Goal: Contribute content: Contribute content

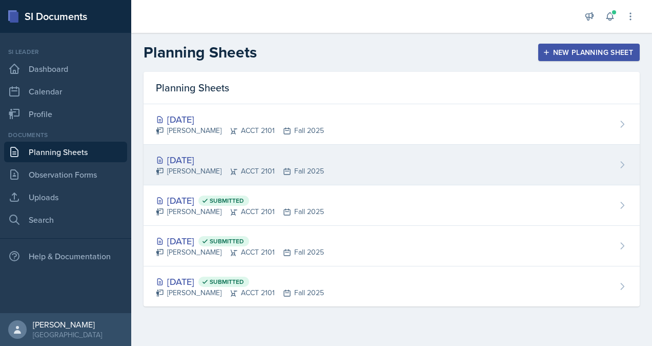
click at [237, 160] on div "[DATE]" at bounding box center [240, 160] width 168 height 14
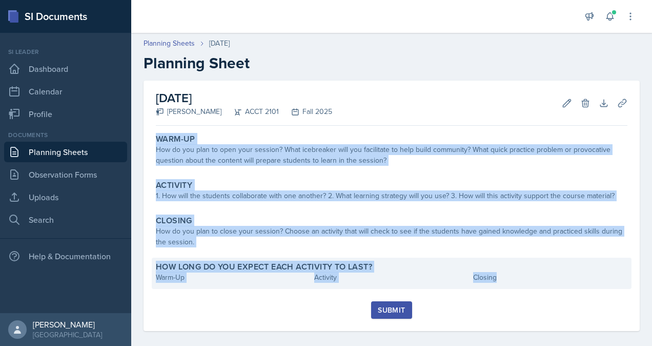
drag, startPoint x: 153, startPoint y: 134, endPoint x: 496, endPoint y: 277, distance: 372.2
click at [496, 277] on div "Warm-Up How do you plan to open your session? What icebreaker will you facilita…" at bounding box center [392, 215] width 472 height 171
copy div "Warm-Up How do you plan to open your session? What icebreaker will you facilita…"
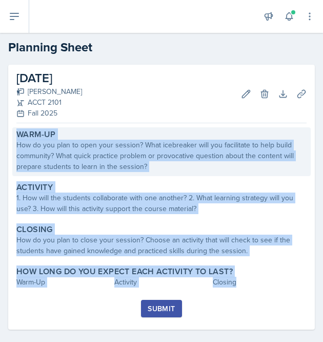
click at [219, 158] on div "How do you plan to open your session? What icebreaker will you facilitate to he…" at bounding box center [161, 155] width 290 height 32
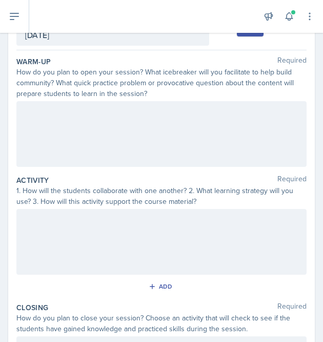
click at [109, 149] on div at bounding box center [161, 134] width 290 height 66
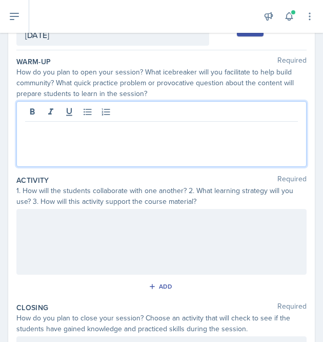
scroll to position [75, 0]
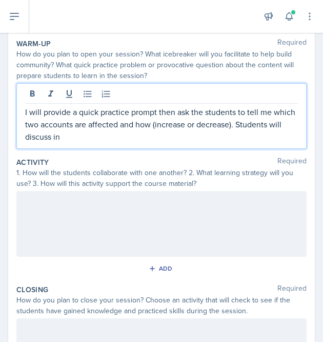
click at [142, 138] on p "I will provide a quick practice prompt then ask the students to tell me which t…" at bounding box center [161, 124] width 273 height 37
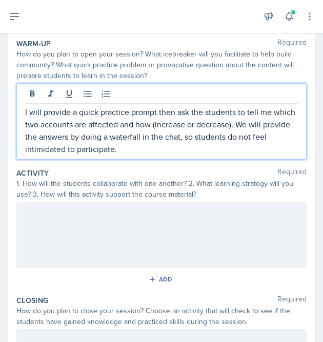
click at [172, 151] on p "I will provide a quick practice prompt then ask the students to tell me which t…" at bounding box center [161, 130] width 273 height 49
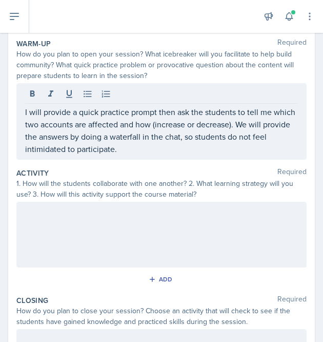
click at [151, 228] on div at bounding box center [161, 235] width 290 height 66
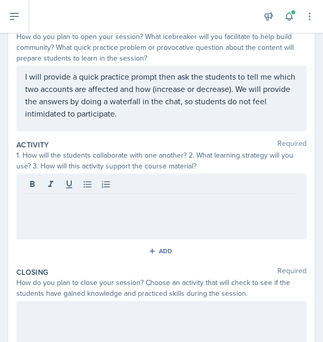
click at [20, 74] on div "I will provide a quick practice prompt then ask the students to tell me which t…" at bounding box center [161, 99] width 290 height 66
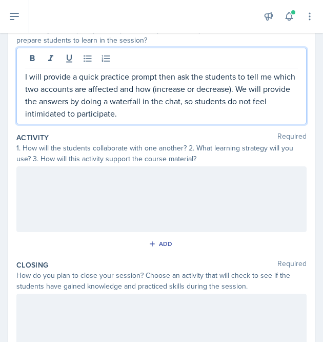
click at [24, 76] on div "I will provide a quick practice prompt then ask the students to tell me which t…" at bounding box center [161, 86] width 290 height 76
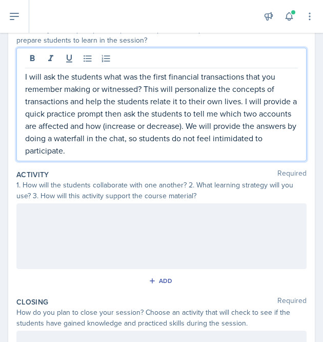
click at [244, 103] on p "I will ask the students what was the first financial transactions that you reme…" at bounding box center [161, 113] width 273 height 86
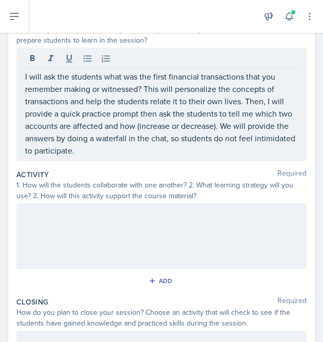
click at [136, 245] on div at bounding box center [161, 236] width 290 height 66
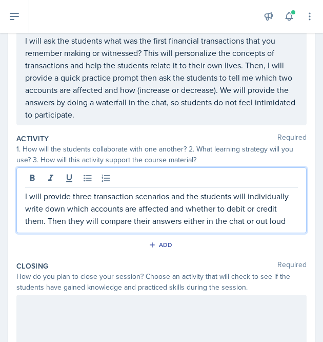
click at [287, 224] on p "I will provide three transaction scenarios and the students will individually w…" at bounding box center [161, 208] width 273 height 37
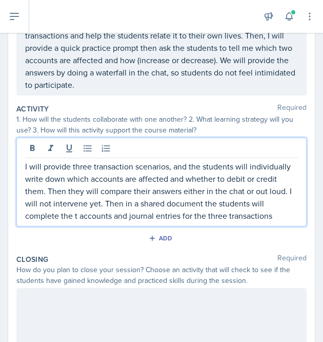
scroll to position [162, 0]
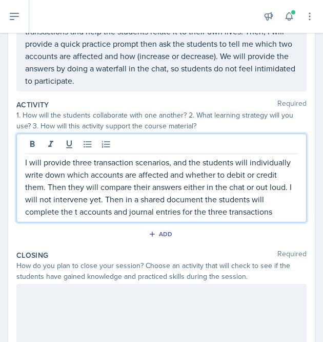
click at [248, 163] on p "I will provide three transaction scenarios, and the students will individually …" at bounding box center [161, 187] width 273 height 62
click at [66, 175] on p "I will provide three transaction scenarios, and the students will (individually…" at bounding box center [161, 187] width 273 height 62
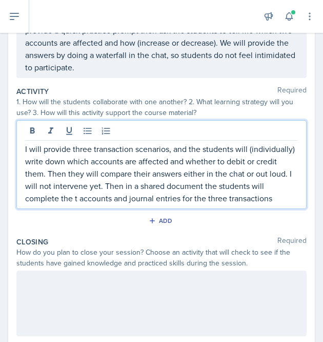
scroll to position [178, 0]
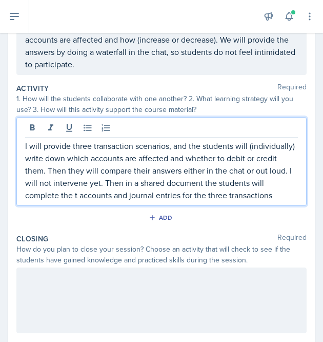
click at [96, 201] on p "I will provide three transaction scenarios, and the students will (individually…" at bounding box center [161, 170] width 273 height 62
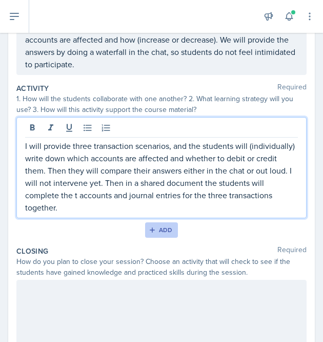
click at [154, 233] on button "Add" at bounding box center [161, 229] width 33 height 15
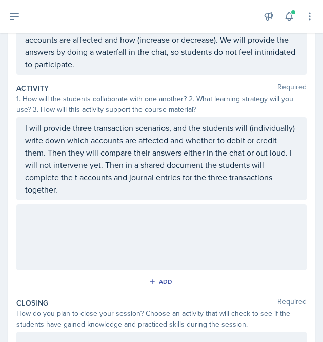
click at [132, 229] on div at bounding box center [161, 237] width 290 height 66
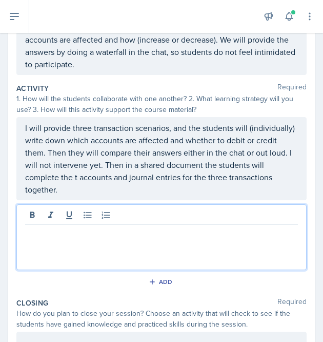
scroll to position [196, 0]
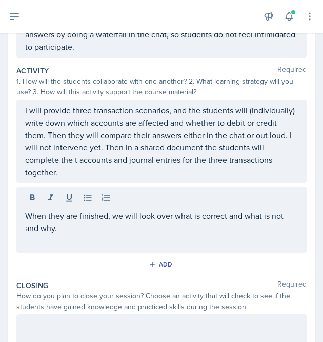
click at [106, 234] on div "When they are finished, we will look over what is correct and what is not and w…" at bounding box center [161, 220] width 290 height 66
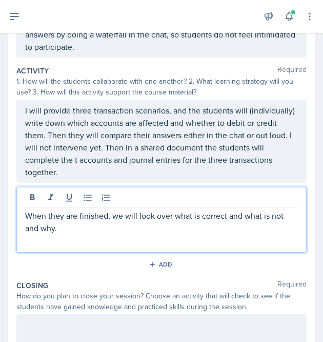
click at [63, 226] on p "When they are finished, we will look over what is correct and what is not and w…" at bounding box center [161, 221] width 273 height 25
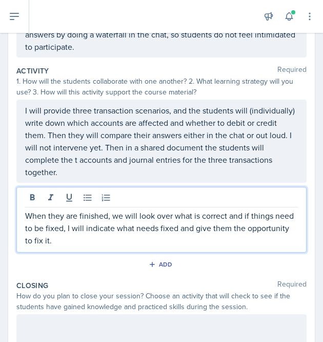
click at [122, 243] on p "When they are finished, we will look over what is correct and if things need to…" at bounding box center [161, 227] width 273 height 37
click at [224, 241] on p "When they are finished, we will look over what is correct and if things need to…" at bounding box center [161, 227] width 273 height 37
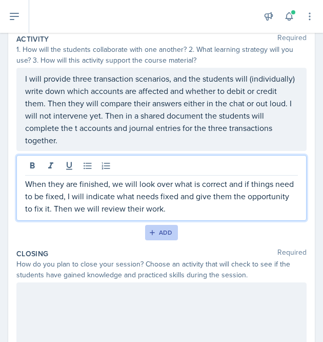
click at [149, 233] on icon "button" at bounding box center [152, 232] width 7 height 7
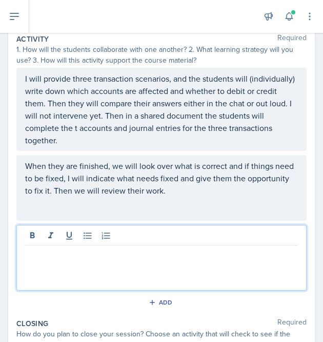
click at [148, 237] on div at bounding box center [161, 258] width 290 height 66
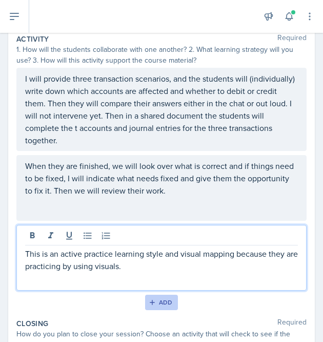
click at [159, 301] on div "Add" at bounding box center [162, 302] width 22 height 8
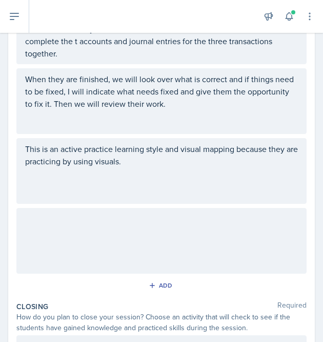
click at [188, 243] on div at bounding box center [161, 241] width 290 height 66
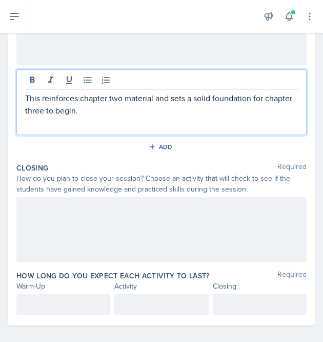
scroll to position [459, 0]
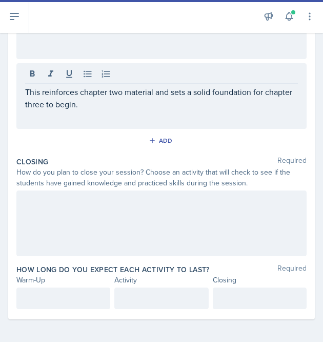
click at [159, 209] on div at bounding box center [161, 223] width 290 height 66
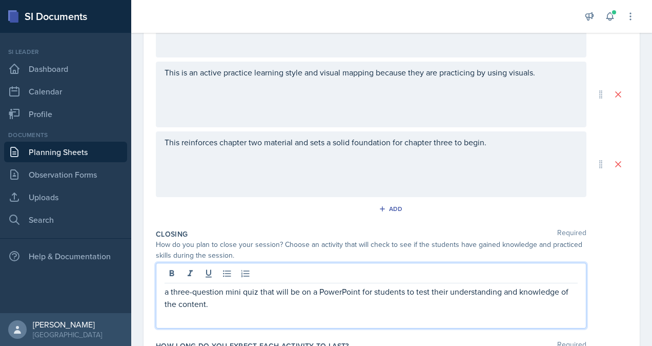
scroll to position [447, 0]
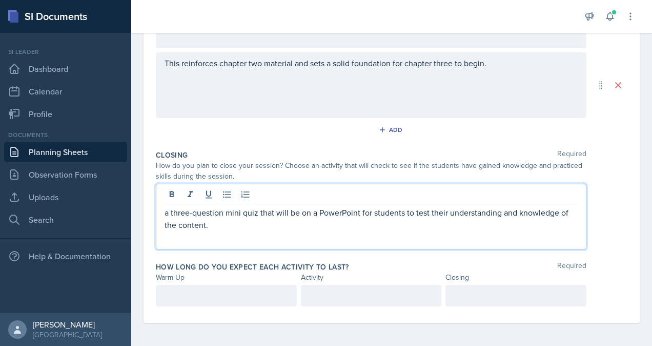
click at [364, 228] on p "a three-question mini quiz that will be on a PowerPoint for students to test th…" at bounding box center [371, 218] width 413 height 25
click at [254, 289] on p at bounding box center [227, 295] width 124 height 12
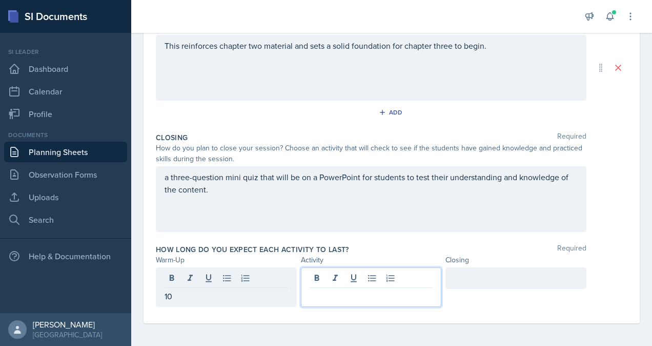
click at [334, 279] on div at bounding box center [371, 286] width 141 height 39
click at [462, 277] on div at bounding box center [516, 278] width 141 height 22
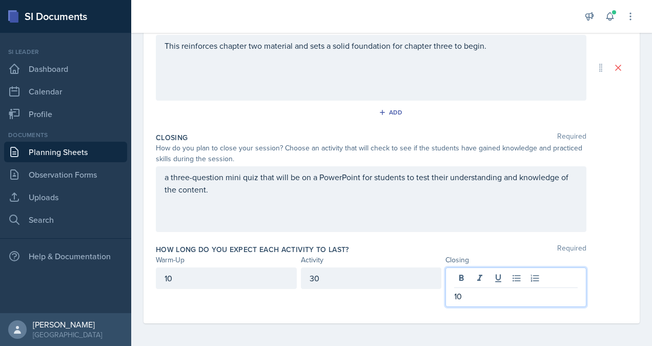
click at [608, 278] on div "10 30 10" at bounding box center [392, 286] width 472 height 39
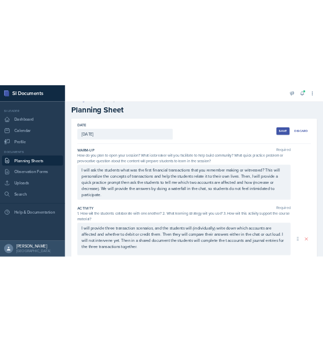
scroll to position [13, 0]
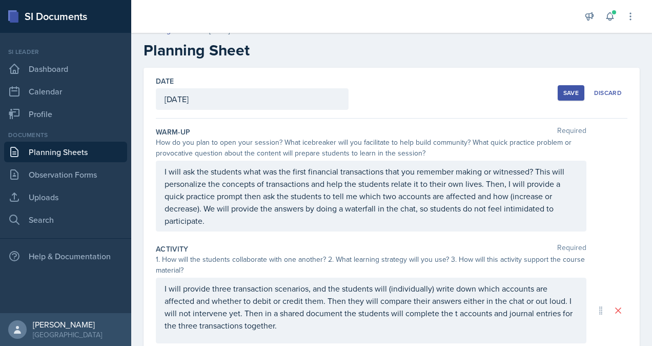
click at [564, 96] on div "Save" at bounding box center [571, 93] width 15 height 8
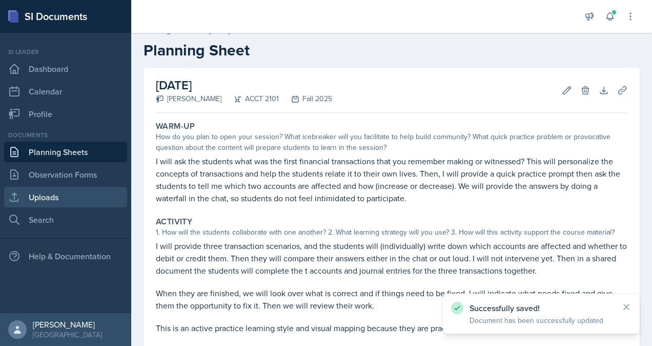
click at [35, 197] on link "Uploads" at bounding box center [65, 197] width 123 height 21
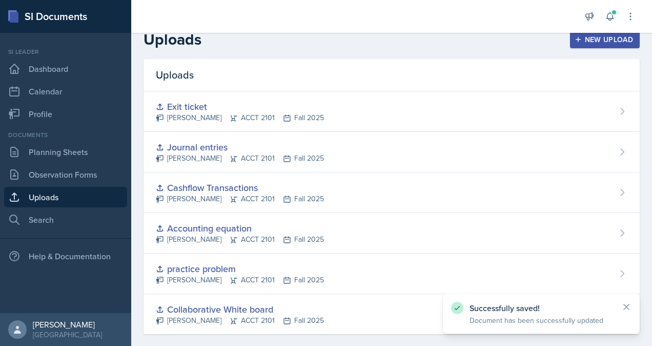
click at [593, 39] on div "New Upload" at bounding box center [605, 39] width 57 height 8
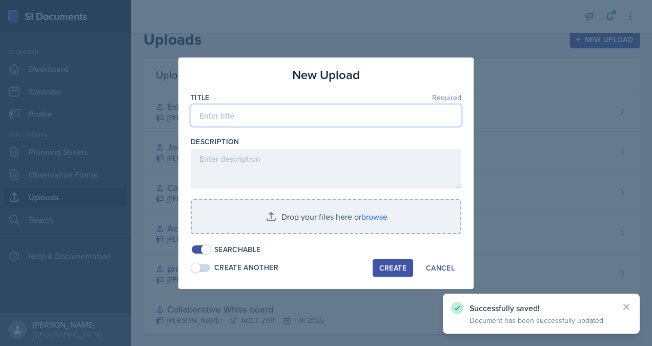
click at [270, 121] on input at bounding box center [326, 116] width 271 height 22
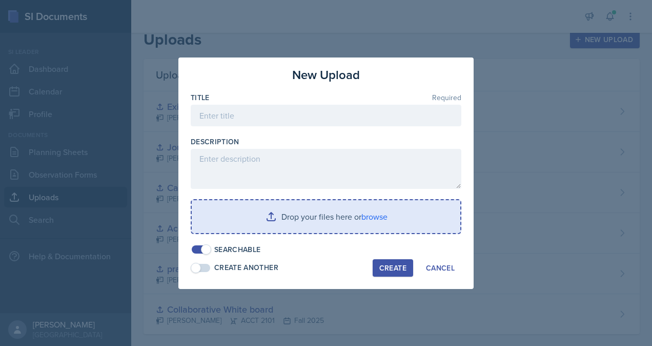
click at [273, 214] on input "file" at bounding box center [326, 216] width 269 height 33
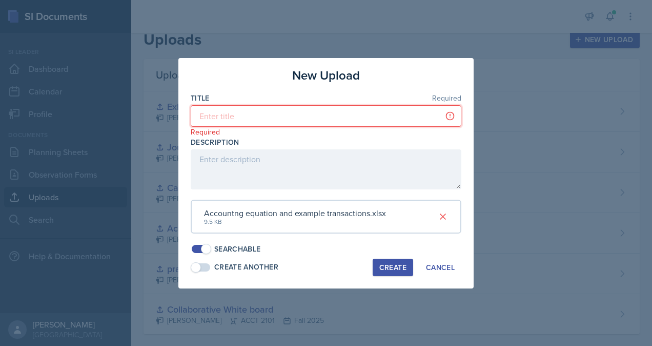
click at [224, 118] on input at bounding box center [326, 116] width 271 height 22
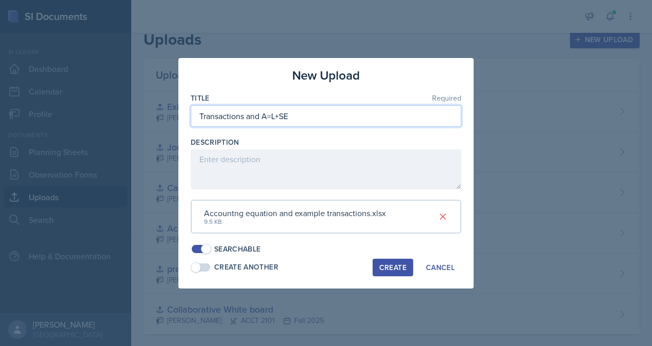
type input "Transactions and A=L+SE"
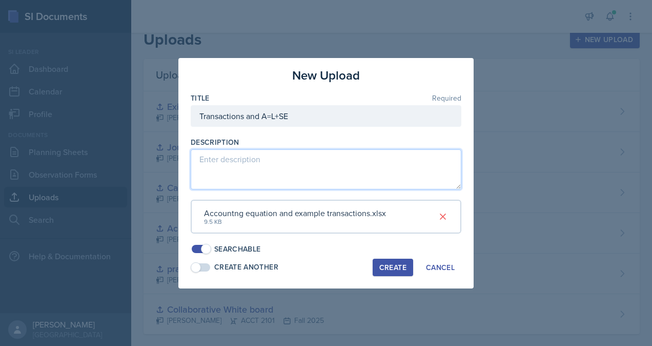
click at [297, 164] on textarea at bounding box center [326, 169] width 271 height 40
type textarea "list of transactions and space to complete t accounts and JE"
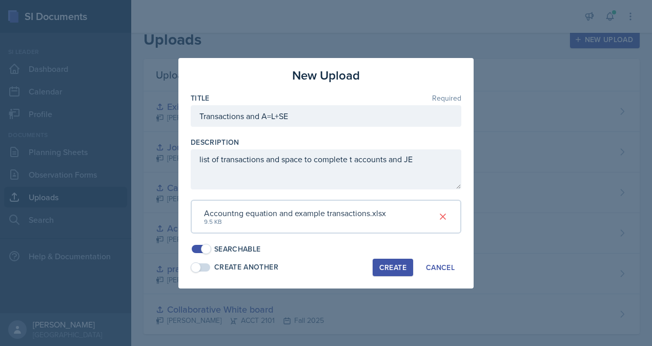
click at [389, 266] on div "Create" at bounding box center [392, 267] width 27 height 8
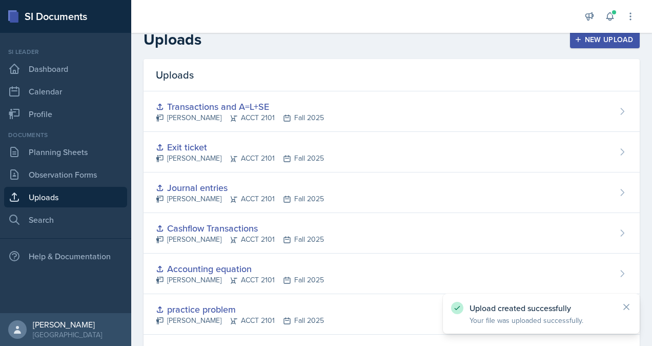
click at [582, 36] on div "New Upload" at bounding box center [605, 39] width 57 height 8
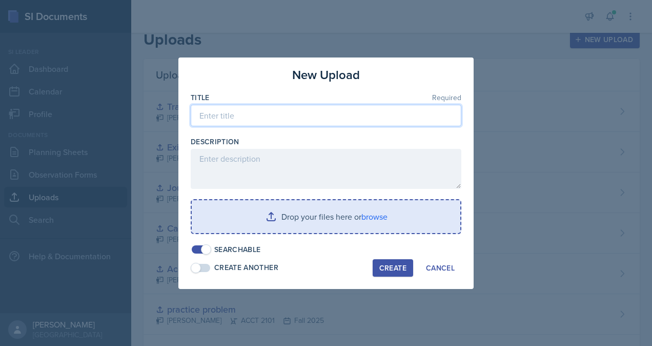
click at [327, 121] on input at bounding box center [326, 116] width 271 height 22
type input "P"
type input "exit quiz"
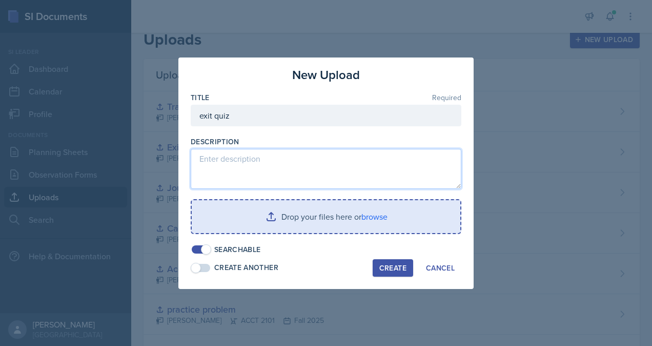
click at [299, 159] on textarea at bounding box center [326, 169] width 271 height 40
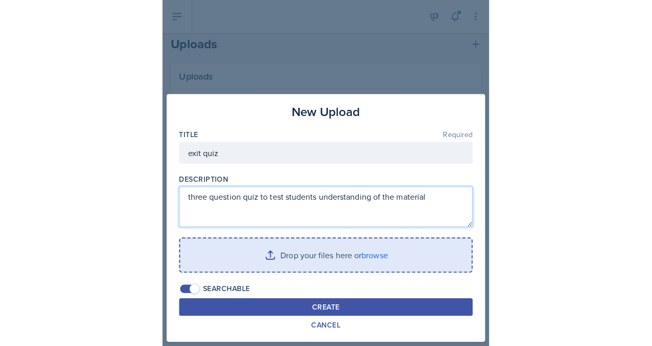
scroll to position [7, 0]
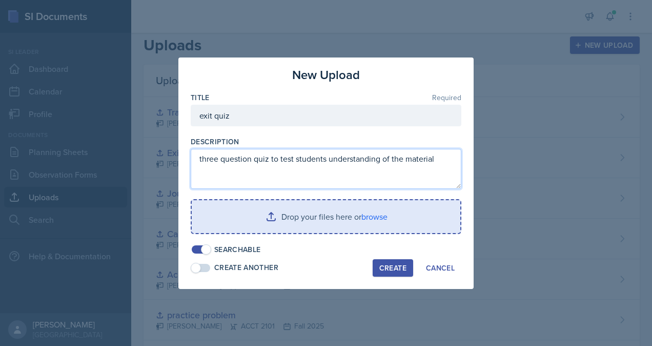
type textarea "three question quiz to test students understanding of the material"
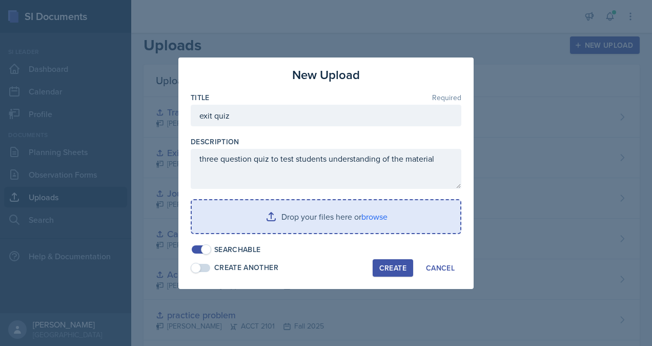
click at [343, 216] on input "file" at bounding box center [326, 216] width 269 height 33
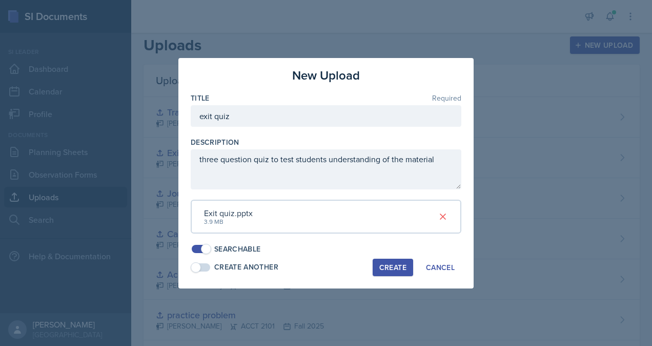
click at [396, 269] on div "Create" at bounding box center [392, 267] width 27 height 8
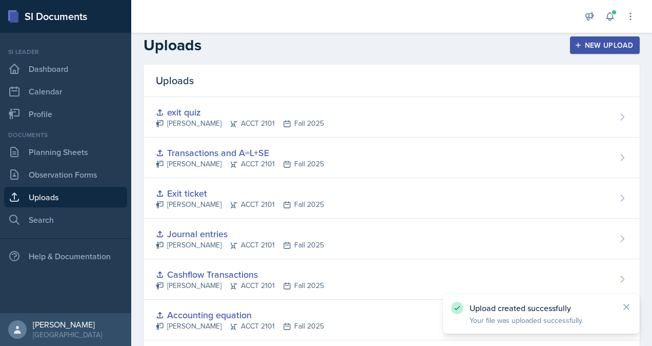
click at [610, 46] on div "New Upload" at bounding box center [605, 45] width 57 height 8
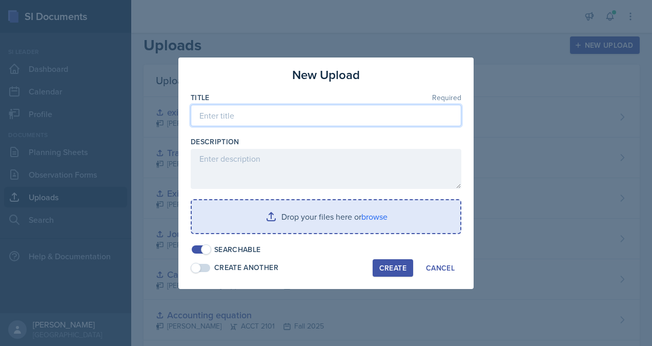
click at [256, 114] on input at bounding box center [326, 116] width 271 height 22
type input "Warm up questions"
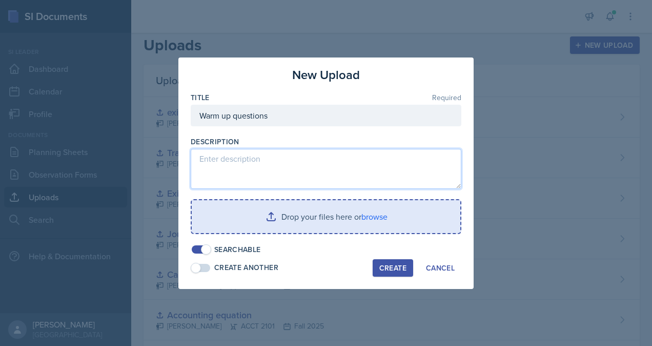
click at [252, 161] on textarea at bounding box center [326, 169] width 271 height 40
type textarea "q"
type textarea "ice breaker question and a warm up question"
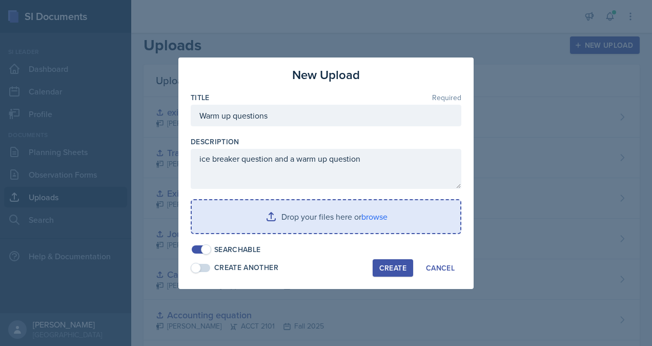
click at [341, 208] on input "file" at bounding box center [326, 216] width 269 height 33
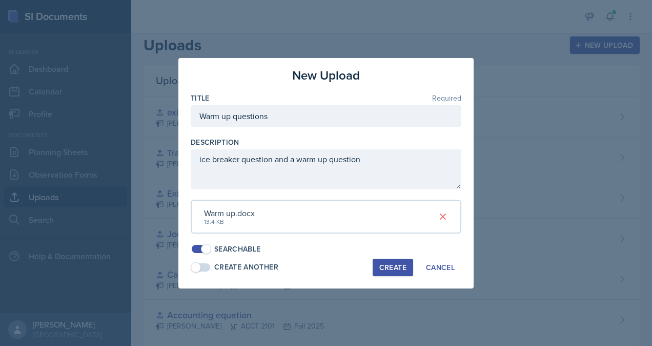
click at [397, 272] on button "Create" at bounding box center [393, 266] width 41 height 17
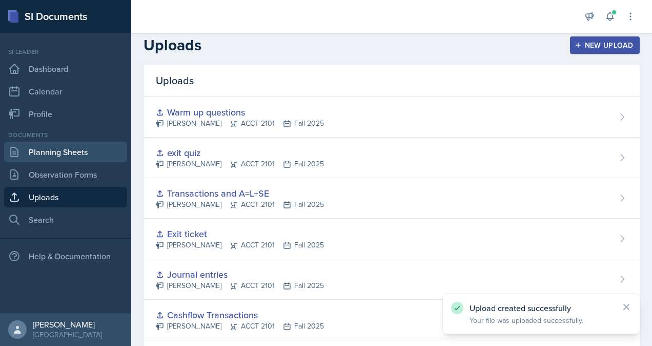
click at [67, 147] on link "Planning Sheets" at bounding box center [65, 152] width 123 height 21
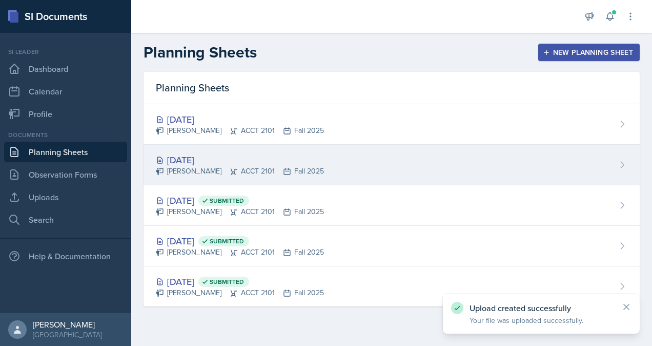
click at [213, 161] on div "[DATE]" at bounding box center [240, 160] width 168 height 14
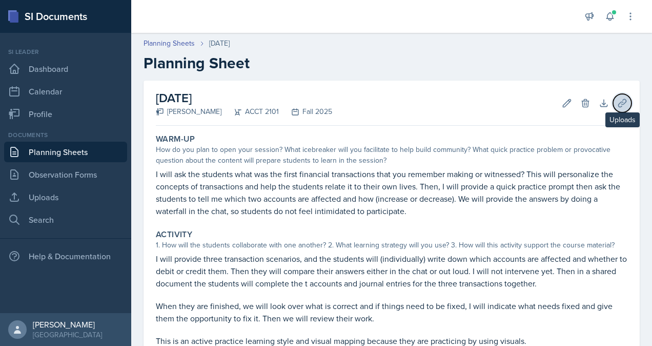
click at [617, 105] on icon at bounding box center [622, 103] width 10 height 10
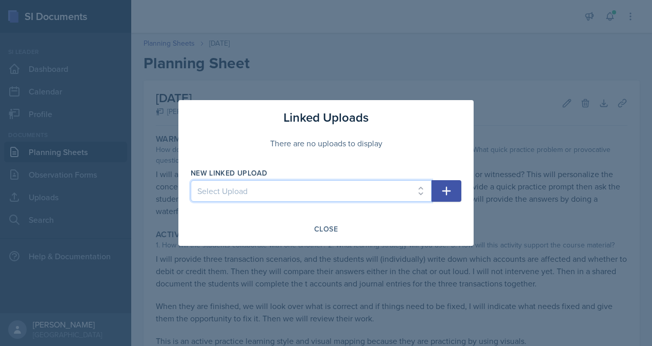
click at [422, 191] on select "Select Upload practice problem Collaborative White board Accounting equation Ca…" at bounding box center [311, 191] width 241 height 22
select select "b9db8125-e695-4e98-a5a3-a169d65ed48f"
click at [191, 180] on select "Select Upload practice problem Collaborative White board Accounting equation Ca…" at bounding box center [311, 191] width 241 height 22
click at [453, 199] on button "button" at bounding box center [447, 191] width 30 height 22
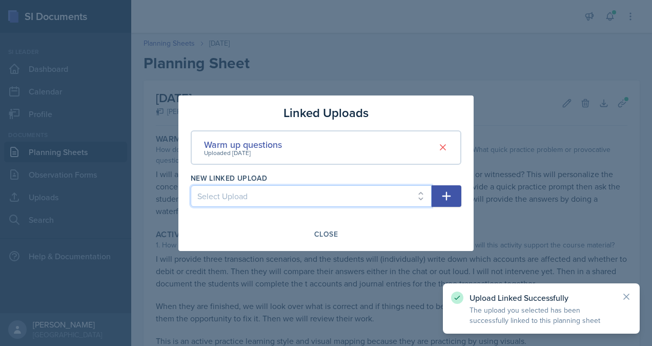
click at [379, 194] on select "Select Upload practice problem Collaborative White board Accounting equation Ca…" at bounding box center [311, 196] width 241 height 22
select select "7c49a5f0-9c2e-48fa-916f-f68c77b4a2f7"
click at [191, 185] on select "Select Upload practice problem Collaborative White board Accounting equation Ca…" at bounding box center [311, 196] width 241 height 22
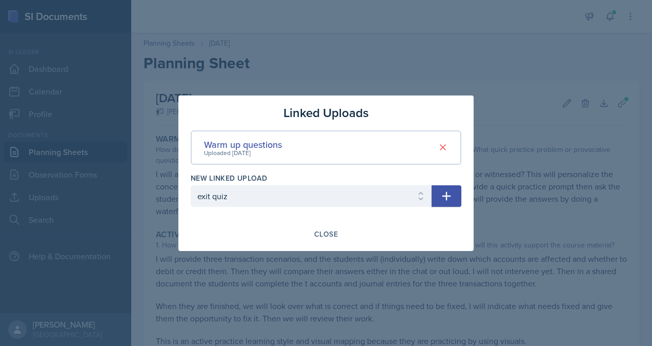
click at [452, 202] on icon "button" at bounding box center [446, 196] width 12 height 12
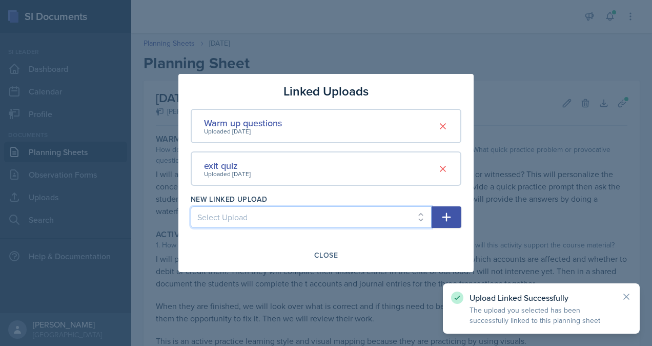
click at [418, 218] on select "Select Upload practice problem Collaborative White board Accounting equation Ca…" at bounding box center [311, 217] width 241 height 22
select select "68bd28e6-2409-424a-bde7-a20d3110a151"
click at [191, 206] on select "Select Upload practice problem Collaborative White board Accounting equation Ca…" at bounding box center [311, 217] width 241 height 22
click at [446, 223] on icon "button" at bounding box center [446, 217] width 12 height 12
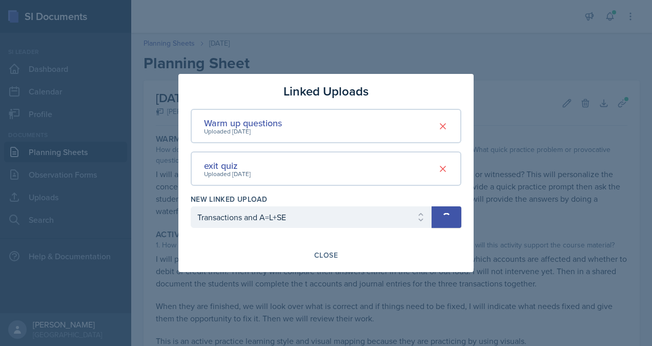
select select
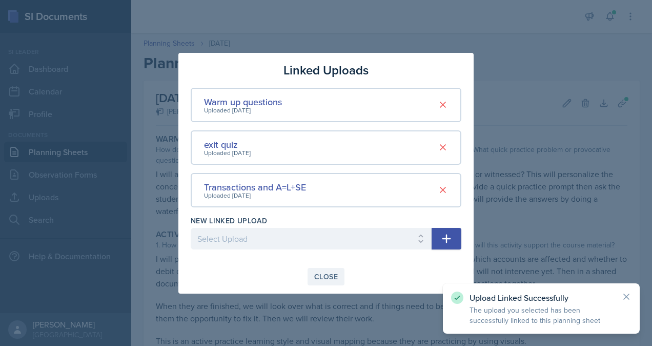
click at [326, 275] on div "Close" at bounding box center [326, 276] width 24 height 8
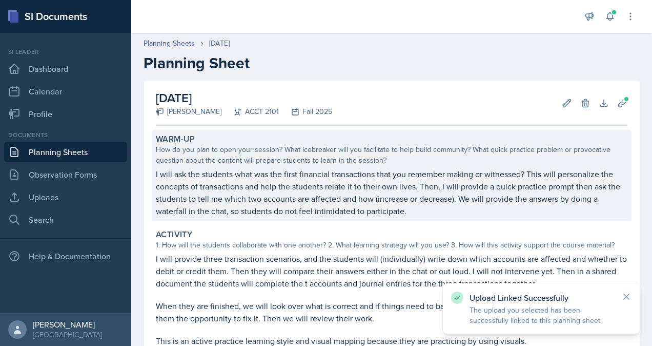
scroll to position [200, 0]
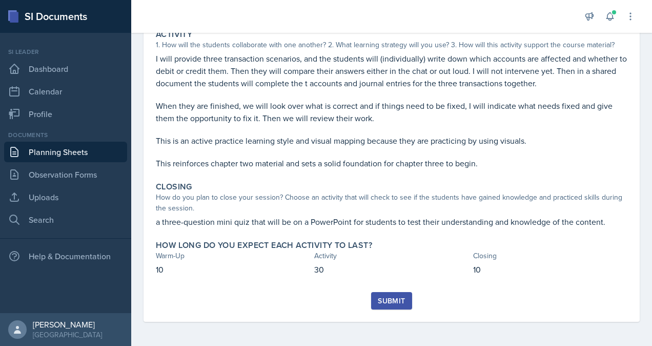
click at [389, 300] on div "Submit" at bounding box center [391, 300] width 27 height 8
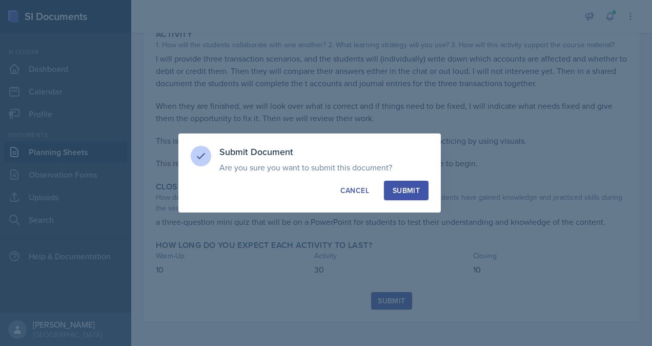
click at [405, 191] on div "Submit" at bounding box center [406, 190] width 27 height 10
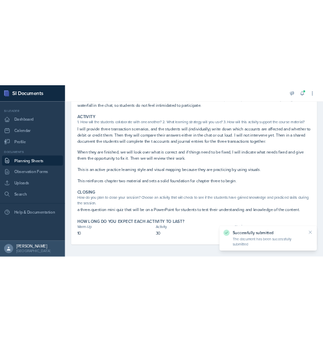
scroll to position [0, 0]
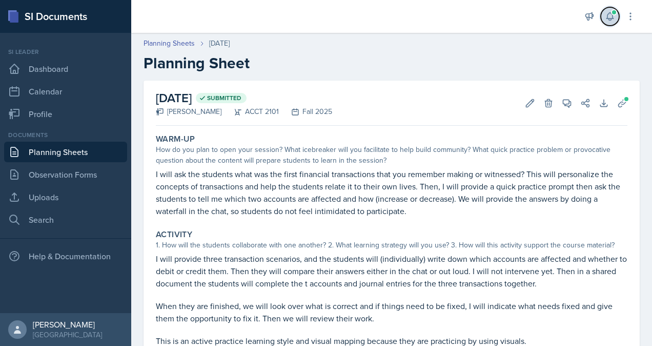
click at [611, 13] on span at bounding box center [614, 12] width 6 height 6
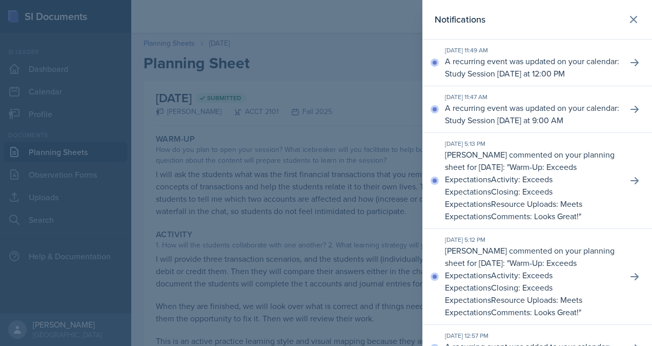
click at [390, 58] on div at bounding box center [326, 173] width 652 height 346
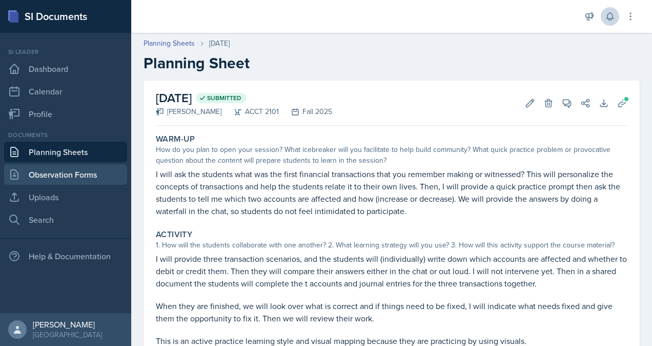
click at [69, 177] on link "Observation Forms" at bounding box center [65, 174] width 123 height 21
